Goal: Task Accomplishment & Management: Use online tool/utility

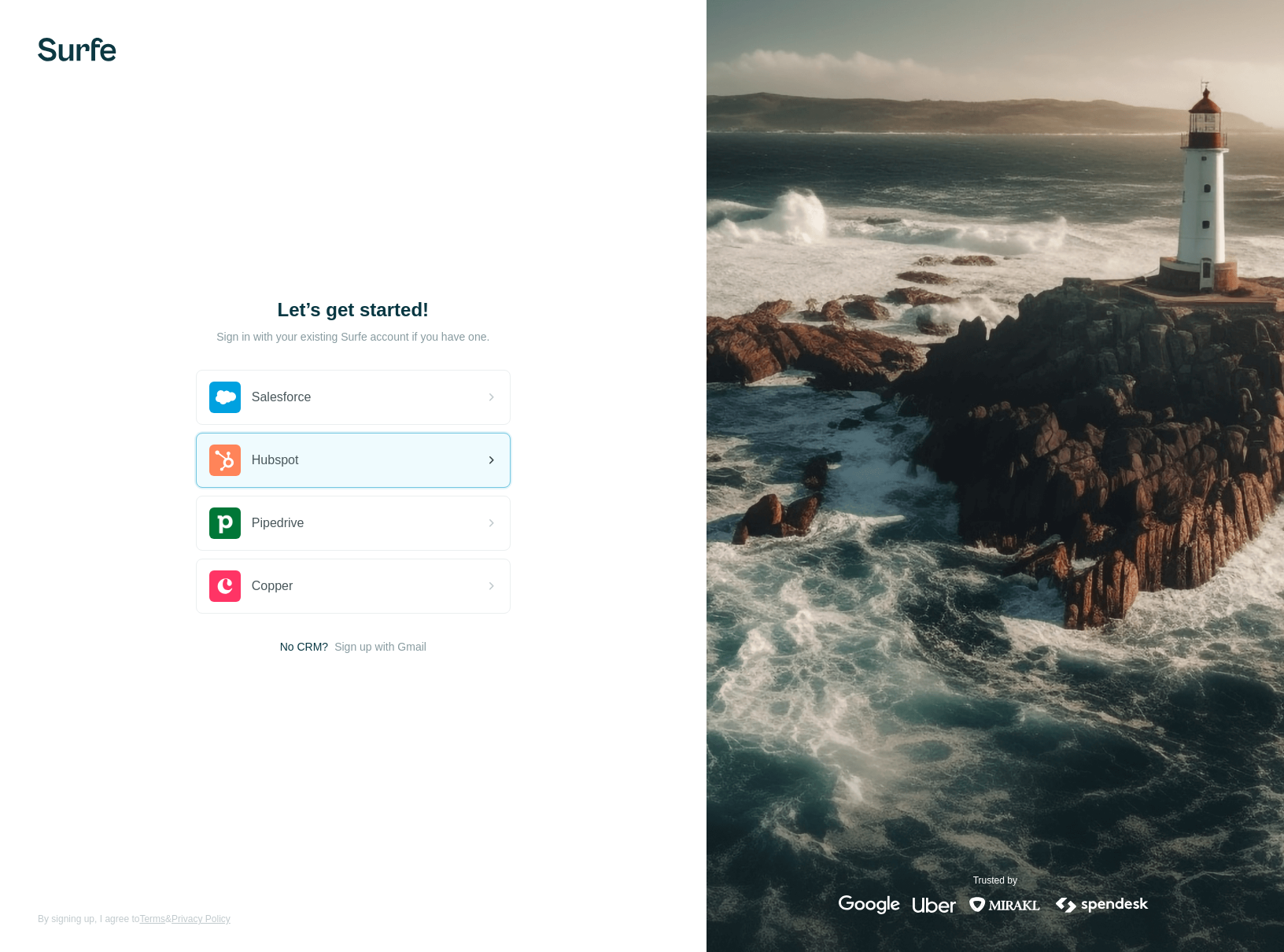
click at [306, 470] on div "Hubspot" at bounding box center [354, 461] width 313 height 54
